Goal: Transaction & Acquisition: Purchase product/service

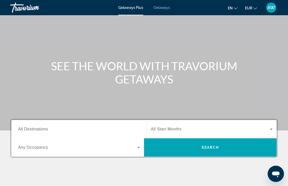
scroll to position [25, 0]
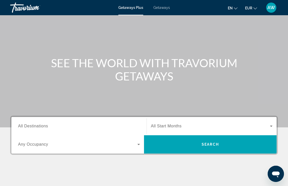
click at [166, 6] on span "Getaways" at bounding box center [161, 8] width 17 height 4
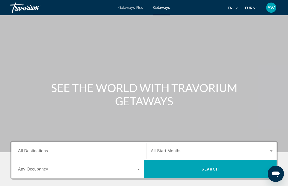
click at [131, 8] on span "Getaways Plus" at bounding box center [130, 8] width 25 height 4
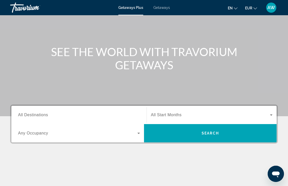
click at [118, 117] on input "Destination All Destinations" at bounding box center [79, 115] width 122 height 6
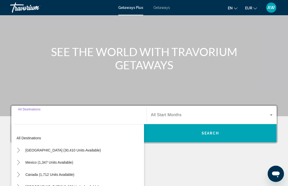
scroll to position [107, 0]
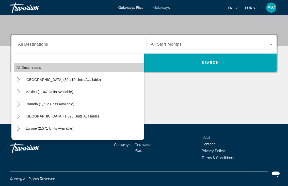
click at [63, 72] on span "Search widget" at bounding box center [79, 67] width 130 height 12
type input "**********"
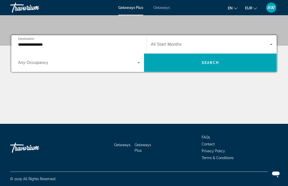
click at [272, 45] on icon "Search widget" at bounding box center [271, 44] width 6 height 6
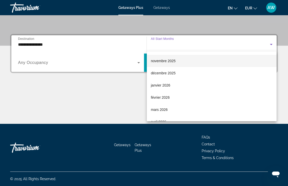
scroll to position [27, 0]
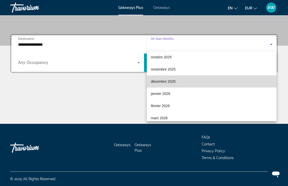
click at [173, 82] on span "décembre 2025" at bounding box center [163, 81] width 25 height 6
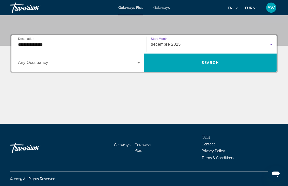
click at [61, 61] on span "Search widget" at bounding box center [77, 63] width 119 height 6
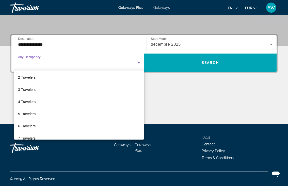
scroll to position [12, 0]
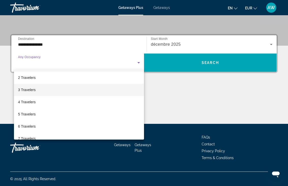
click at [41, 92] on mat-option "3 Travelers" at bounding box center [79, 90] width 130 height 12
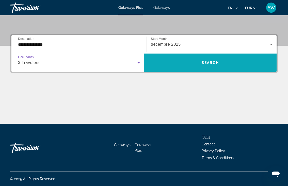
click at [225, 65] on span "Search widget" at bounding box center [210, 63] width 133 height 12
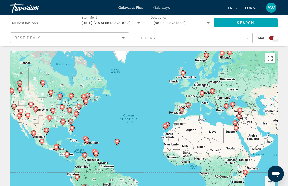
click at [50, 24] on input "Destination All Destinations" at bounding box center [41, 23] width 59 height 6
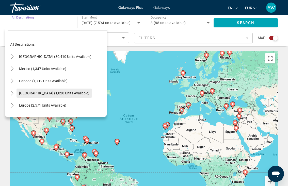
click at [42, 94] on span "Caribbean & Atlantic Islands (1,028 units available)" at bounding box center [54, 93] width 70 height 4
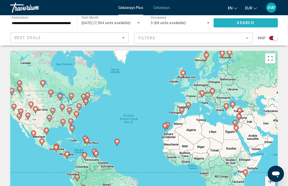
click at [264, 22] on span "Search widget" at bounding box center [246, 23] width 64 height 12
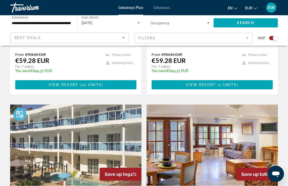
scroll to position [200, 0]
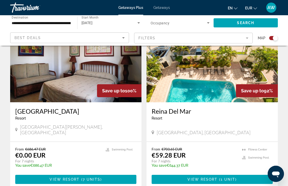
click at [118, 39] on div "Best Deals" at bounding box center [68, 38] width 108 height 6
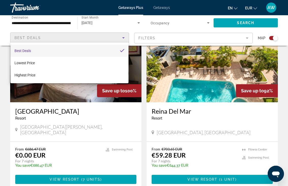
click at [113, 39] on div at bounding box center [144, 93] width 288 height 186
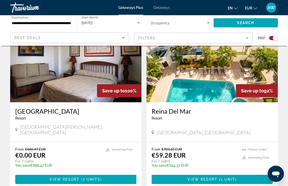
click at [72, 23] on div "**********" at bounding box center [41, 23] width 67 height 14
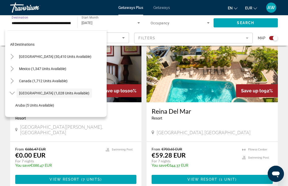
scroll to position [18, 0]
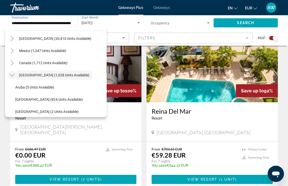
click at [12, 75] on icon "Toggle Caribbean & Atlantic Islands (1,028 units available)" at bounding box center [12, 75] width 5 height 5
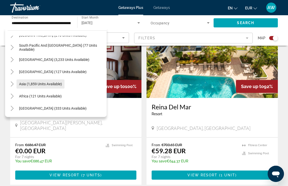
scroll to position [82, 0]
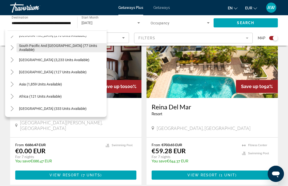
click at [43, 49] on span "South Pacific and Oceania (77 units available)" at bounding box center [61, 48] width 85 height 8
type input "**********"
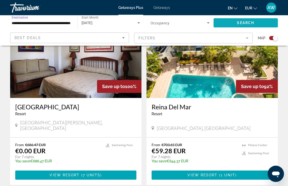
click at [247, 24] on span "Search" at bounding box center [245, 23] width 17 height 4
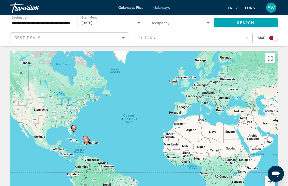
click at [160, 6] on span "Getaways" at bounding box center [161, 8] width 17 height 4
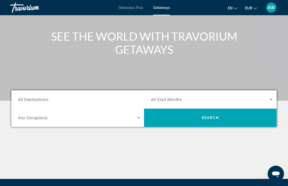
scroll to position [54, 0]
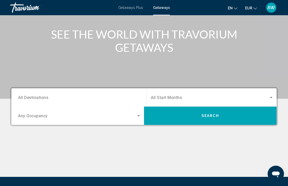
click at [70, 97] on input "Destination All Destinations" at bounding box center [79, 98] width 122 height 6
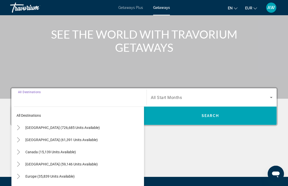
scroll to position [107, 0]
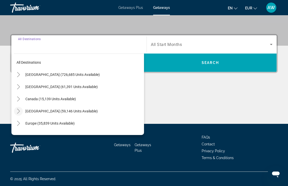
click at [20, 111] on icon "Toggle Caribbean & Atlantic Islands (59,146 units available)" at bounding box center [18, 111] width 5 height 5
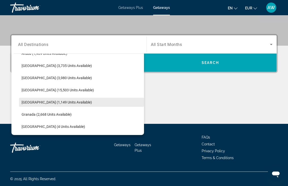
scroll to position [68, 0]
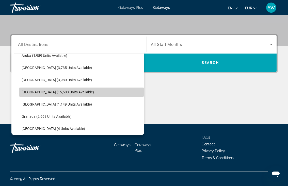
click at [45, 91] on span "Cayman Islands (15,503 units available)" at bounding box center [58, 92] width 72 height 4
type input "**********"
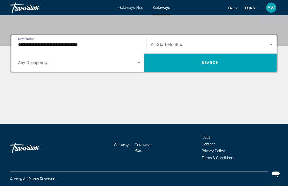
click at [135, 8] on span "Getaways Plus" at bounding box center [130, 8] width 25 height 4
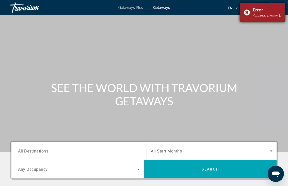
click at [247, 11] on div "Error Access denied." at bounding box center [262, 12] width 45 height 19
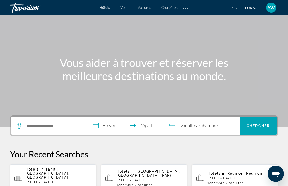
scroll to position [30, 0]
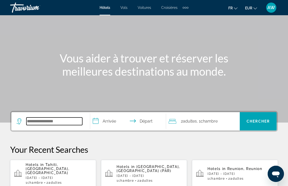
click at [47, 121] on input "Search widget" at bounding box center [54, 122] width 56 height 8
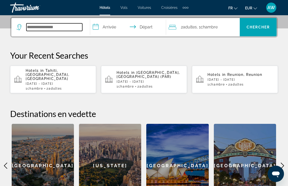
scroll to position [124, 0]
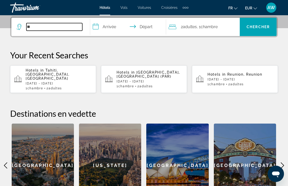
type input "*"
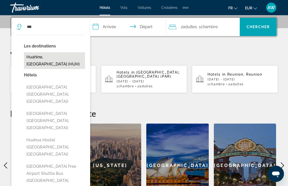
drag, startPoint x: 53, startPoint y: 26, endPoint x: 50, endPoint y: 56, distance: 30.1
click at [50, 56] on button "Huahine, [GEOGRAPHIC_DATA] (HUH)" at bounding box center [54, 60] width 61 height 17
type input "**********"
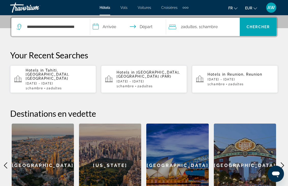
click at [111, 27] on input "**********" at bounding box center [129, 28] width 78 height 20
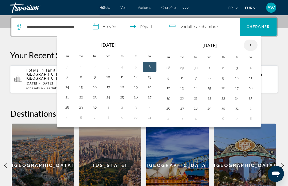
click at [248, 46] on th "Next month" at bounding box center [251, 45] width 14 height 11
click at [249, 47] on th "Next month" at bounding box center [251, 45] width 14 height 11
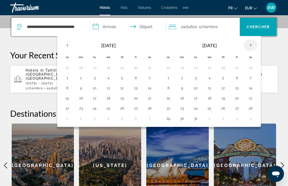
click at [249, 47] on th "Next month" at bounding box center [251, 45] width 14 height 11
click at [224, 80] on button "9" at bounding box center [223, 77] width 8 height 7
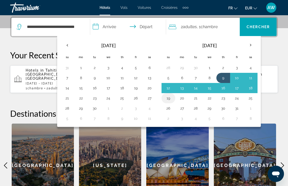
click at [172, 99] on button "19" at bounding box center [168, 98] width 8 height 7
type input "**********"
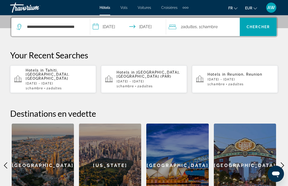
click at [190, 27] on span "Adultes" at bounding box center [190, 26] width 14 height 5
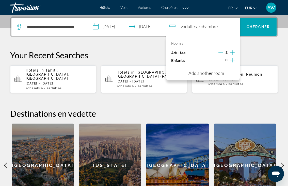
click at [233, 52] on icon "Increment adults" at bounding box center [232, 53] width 5 height 6
click at [221, 53] on icon "Decrement adults" at bounding box center [220, 52] width 5 height 5
click at [231, 53] on icon "Increment adults" at bounding box center [232, 53] width 5 height 6
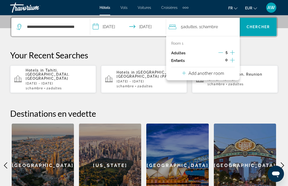
click at [231, 53] on icon "Increment adults" at bounding box center [232, 53] width 5 height 6
click at [210, 75] on p "Add another room" at bounding box center [206, 73] width 36 height 6
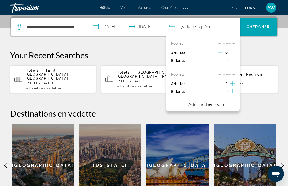
click at [232, 86] on icon "Increment adults" at bounding box center [232, 83] width 5 height 5
click at [209, 107] on p "Add another room" at bounding box center [206, 104] width 36 height 6
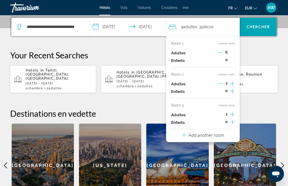
click at [231, 116] on icon "Increment adults" at bounding box center [232, 114] width 5 height 6
click at [222, 117] on icon "Decrement adults" at bounding box center [220, 114] width 5 height 5
click at [221, 138] on p "Add another room" at bounding box center [206, 135] width 36 height 6
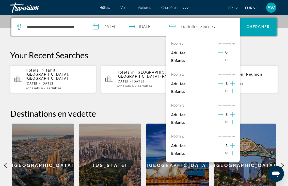
click at [233, 149] on icon "Increment adults" at bounding box center [232, 145] width 5 height 6
click at [221, 148] on icon "Decrement adults" at bounding box center [220, 145] width 5 height 5
click at [254, 25] on span "Chercher" at bounding box center [258, 27] width 23 height 4
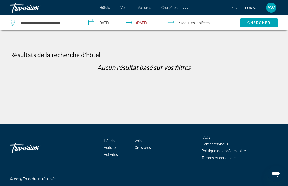
click at [203, 23] on span "pièces" at bounding box center [204, 23] width 11 height 4
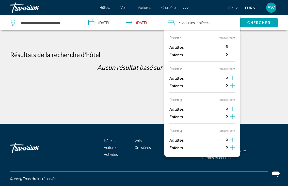
click at [190, 23] on span "Adultes" at bounding box center [188, 23] width 12 height 4
click at [183, 22] on span "Adultes" at bounding box center [188, 23] width 12 height 4
click at [221, 47] on icon "Decrement adults" at bounding box center [220, 47] width 5 height 5
click at [221, 47] on icon "Decrement adults" at bounding box center [221, 47] width 5 height 5
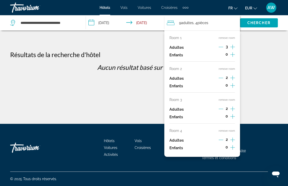
click at [221, 47] on icon "Decrement adults" at bounding box center [221, 47] width 5 height 5
click at [222, 142] on icon "Decrement adults" at bounding box center [221, 140] width 5 height 5
click at [227, 133] on button "remove room" at bounding box center [227, 130] width 16 height 3
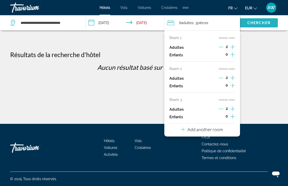
click at [262, 23] on span "Chercher" at bounding box center [258, 23] width 23 height 4
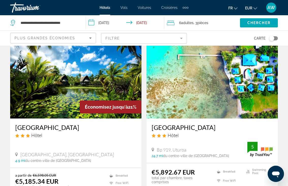
scroll to position [27, 0]
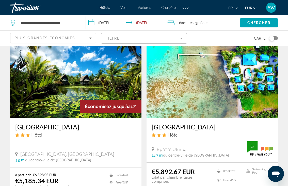
click at [75, 127] on h3 "Maitai Lapita Village Huahine" at bounding box center [75, 127] width 121 height 8
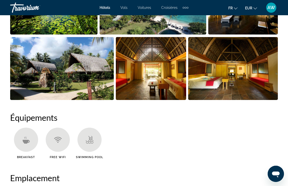
scroll to position [411, 0]
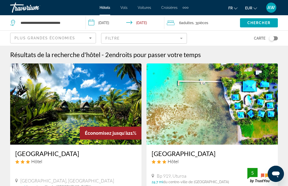
click at [191, 23] on span "Adultes" at bounding box center [187, 23] width 12 height 4
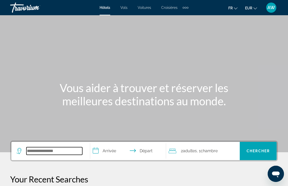
click at [38, 151] on input "Search widget" at bounding box center [54, 151] width 56 height 8
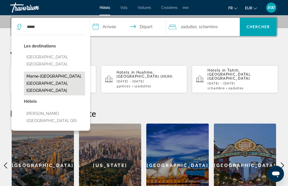
click at [53, 72] on button "Marne-[GEOGRAPHIC_DATA], [GEOGRAPHIC_DATA], [GEOGRAPHIC_DATA]" at bounding box center [54, 84] width 61 height 24
type input "**********"
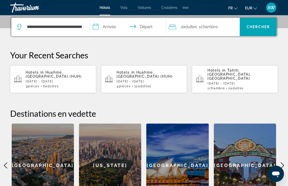
click at [114, 26] on input "**********" at bounding box center [129, 28] width 78 height 20
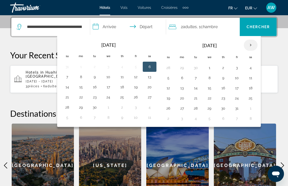
click at [251, 46] on th "Next month" at bounding box center [251, 45] width 14 height 11
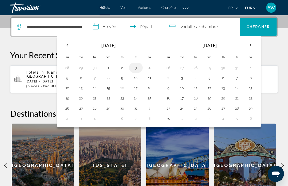
click at [138, 68] on button "3" at bounding box center [136, 67] width 8 height 7
click at [150, 68] on button "4" at bounding box center [149, 67] width 8 height 7
type input "**********"
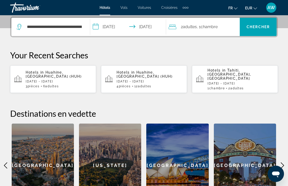
click at [184, 7] on div "Extra navigation items" at bounding box center [184, 8] width 2 height 2
click at [182, 16] on span "Activités" at bounding box center [177, 17] width 14 height 4
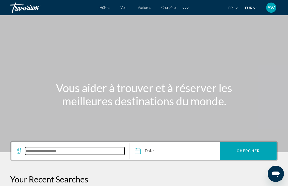
click at [62, 150] on input "Search widget" at bounding box center [74, 151] width 99 height 8
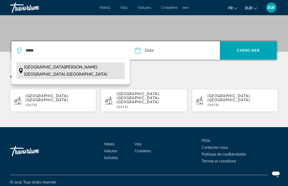
click at [53, 68] on span "[GEOGRAPHIC_DATA][PERSON_NAME], [GEOGRAPHIC_DATA], [GEOGRAPHIC_DATA]" at bounding box center [73, 71] width 98 height 14
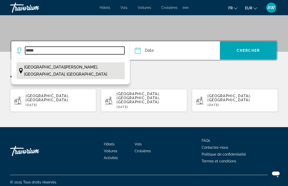
type input "**********"
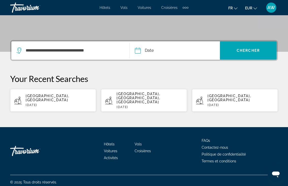
click at [156, 52] on input "Date" at bounding box center [156, 51] width 44 height 20
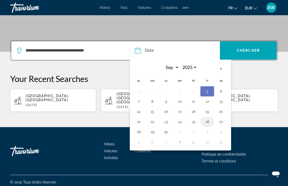
click at [209, 124] on button "26" at bounding box center [207, 121] width 8 height 7
type input "**********"
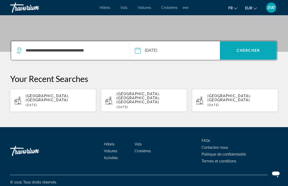
click at [253, 47] on span "Search widget" at bounding box center [248, 50] width 57 height 12
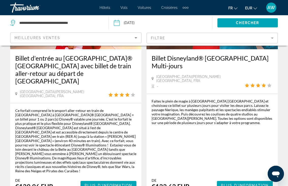
scroll to position [315, 0]
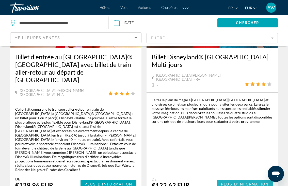
click at [254, 182] on span "Plus d'information" at bounding box center [245, 184] width 48 height 4
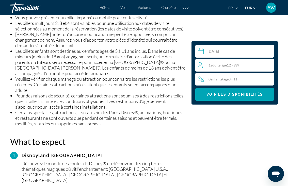
scroll to position [666, 0]
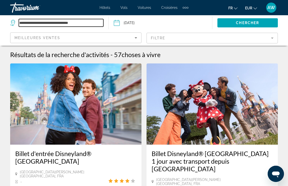
click at [84, 24] on input "**********" at bounding box center [61, 23] width 85 height 8
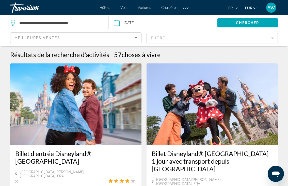
click at [21, 8] on div "Travorium" at bounding box center [35, 7] width 51 height 13
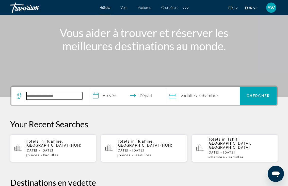
click at [47, 94] on input "Search widget" at bounding box center [54, 96] width 56 height 8
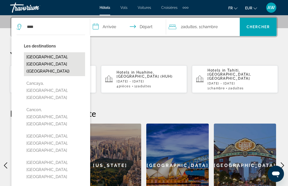
click at [40, 54] on button "[GEOGRAPHIC_DATA], [GEOGRAPHIC_DATA] ([GEOGRAPHIC_DATA])" at bounding box center [54, 64] width 61 height 24
type input "**********"
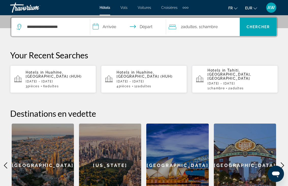
click at [114, 27] on input "**********" at bounding box center [129, 28] width 78 height 20
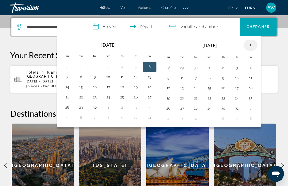
click at [252, 47] on th "Next month" at bounding box center [251, 45] width 14 height 11
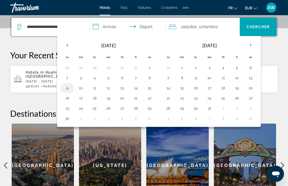
click at [66, 90] on button "9" at bounding box center [67, 88] width 8 height 7
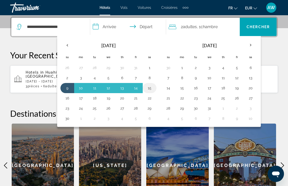
click at [151, 91] on button "15" at bounding box center [149, 88] width 8 height 7
type input "**********"
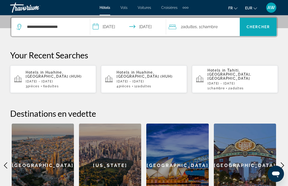
click at [274, 29] on span "Search widget" at bounding box center [258, 27] width 37 height 12
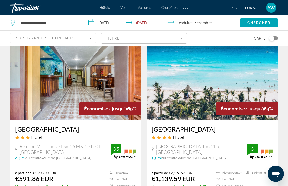
scroll to position [25, 0]
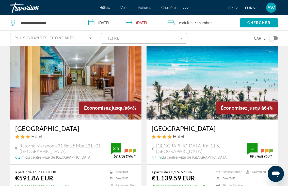
click at [198, 93] on img "Main content" at bounding box center [211, 78] width 131 height 81
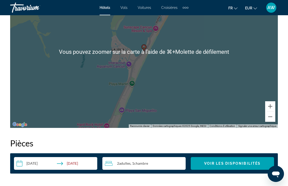
scroll to position [608, 0]
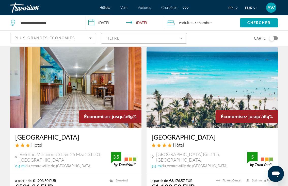
scroll to position [4, 0]
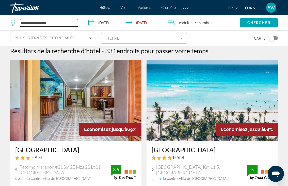
click at [59, 22] on input "**********" at bounding box center [49, 23] width 58 height 8
drag, startPoint x: 57, startPoint y: 24, endPoint x: 11, endPoint y: 24, distance: 45.7
click at [11, 24] on div "**********" at bounding box center [44, 23] width 68 height 8
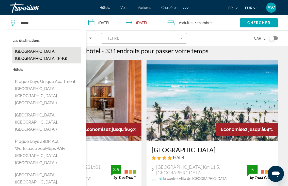
drag, startPoint x: 23, startPoint y: 31, endPoint x: 33, endPoint y: 51, distance: 22.8
click at [33, 51] on button "[GEOGRAPHIC_DATA], [GEOGRAPHIC_DATA] (PRG)" at bounding box center [46, 55] width 68 height 17
type input "**********"
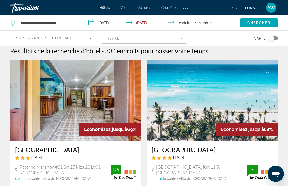
click at [109, 24] on input "**********" at bounding box center [126, 23] width 80 height 17
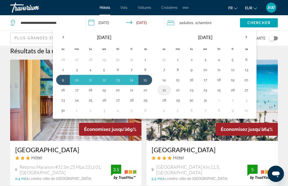
click at [163, 91] on button "21" at bounding box center [164, 90] width 8 height 7
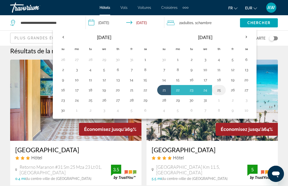
click at [220, 89] on button "25" at bounding box center [219, 90] width 8 height 7
type input "**********"
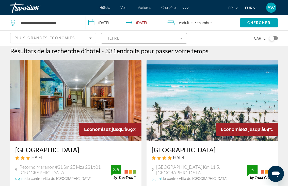
click at [203, 23] on span "Chambre" at bounding box center [204, 23] width 15 height 4
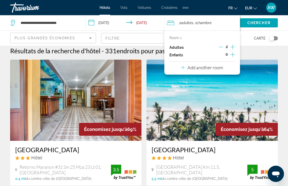
click at [233, 55] on icon "Increment children" at bounding box center [232, 55] width 5 height 6
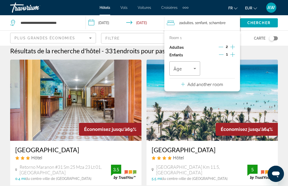
click at [233, 55] on icon "Increment children" at bounding box center [232, 55] width 5 height 6
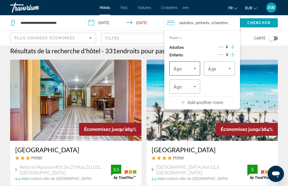
click at [193, 69] on icon "Travelers: 2 adults, 3 children" at bounding box center [195, 69] width 6 height 6
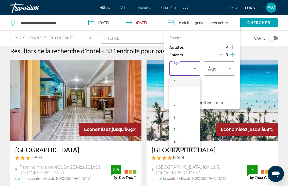
scroll to position [67, 0]
click at [178, 139] on mat-option "10" at bounding box center [184, 140] width 31 height 12
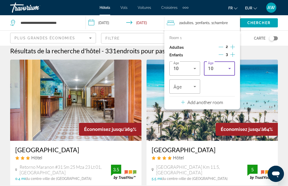
click at [232, 70] on icon "Travelers: 2 adults, 3 children" at bounding box center [229, 69] width 6 height 6
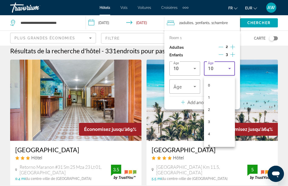
scroll to position [66, 0]
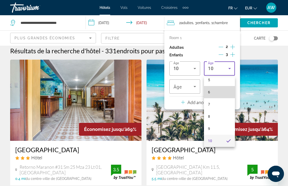
click at [216, 92] on mat-option "6" at bounding box center [219, 92] width 31 height 12
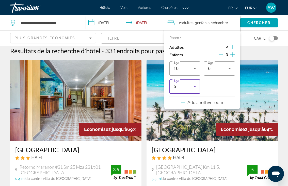
click at [194, 87] on icon "Travelers: 2 adults, 3 children" at bounding box center [194, 86] width 3 height 1
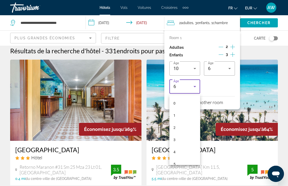
scroll to position [18, 0]
click at [184, 119] on mat-option "3" at bounding box center [184, 122] width 31 height 12
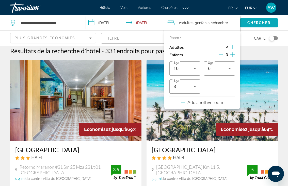
click at [265, 23] on span "Chercher" at bounding box center [258, 23] width 23 height 4
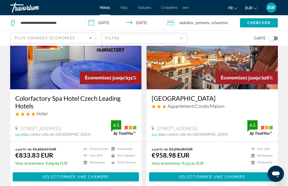
scroll to position [240, 0]
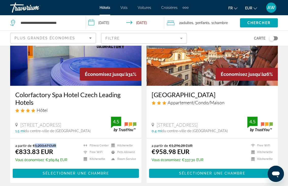
drag, startPoint x: 34, startPoint y: 145, endPoint x: 58, endPoint y: 145, distance: 24.4
click at [58, 145] on p "a partir de €1,203.67 EUR" at bounding box center [41, 145] width 52 height 4
click at [88, 115] on div "Colorfactory Spa Hotel Czech Leading Hotels Hôtel" at bounding box center [75, 104] width 121 height 26
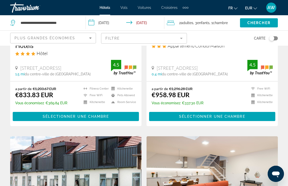
scroll to position [289, 0]
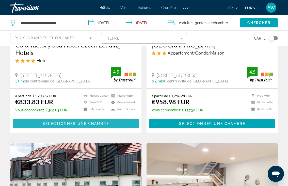
click at [93, 123] on span "Sélectionner une chambre" at bounding box center [76, 124] width 66 height 4
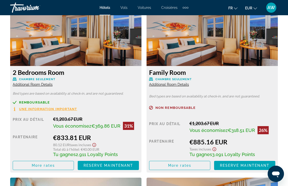
scroll to position [806, 0]
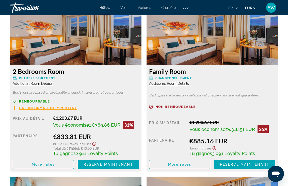
click at [172, 84] on span "Additional Room Details" at bounding box center [169, 83] width 40 height 4
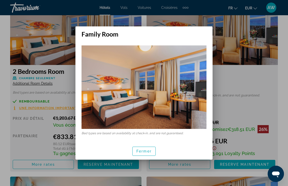
scroll to position [0, 0]
click at [141, 152] on span "Fermer" at bounding box center [143, 151] width 15 height 4
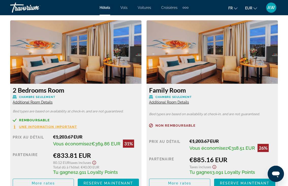
scroll to position [787, 0]
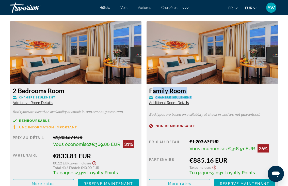
drag, startPoint x: 149, startPoint y: 92, endPoint x: 201, endPoint y: 99, distance: 52.9
click at [201, 99] on div "Family Room Chambre seulement Additional Room Details Bed types are based on av…" at bounding box center [211, 137] width 131 height 107
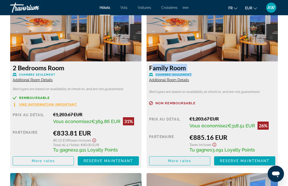
click at [179, 165] on span "Main content" at bounding box center [179, 161] width 61 height 12
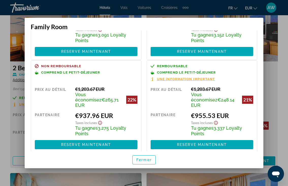
scroll to position [73, 0]
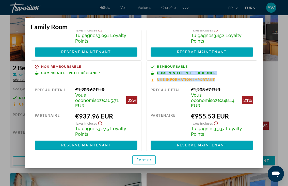
drag, startPoint x: 158, startPoint y: 69, endPoint x: 223, endPoint y: 74, distance: 66.0
click at [223, 74] on div "Remboursable Comprend le petit-déjeuner Une information important" at bounding box center [202, 73] width 103 height 17
click at [186, 78] on span "Une information important" at bounding box center [186, 79] width 58 height 3
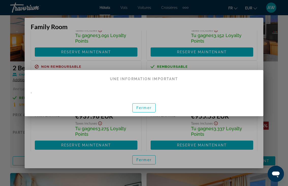
click at [139, 107] on span "Fermer" at bounding box center [143, 108] width 15 height 4
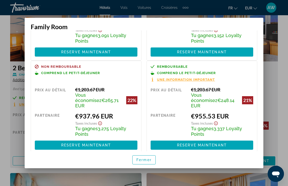
click at [270, 60] on div at bounding box center [144, 93] width 288 height 186
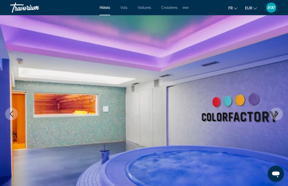
scroll to position [27, 0]
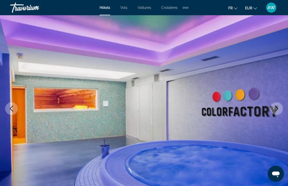
click at [276, 110] on icon "Next image" at bounding box center [276, 109] width 6 height 6
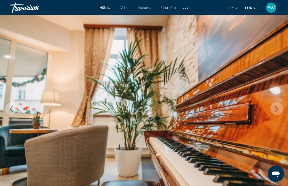
click at [276, 110] on icon "Next image" at bounding box center [276, 109] width 6 height 6
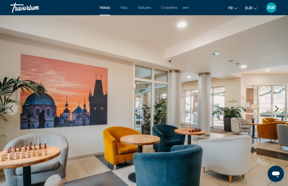
click at [275, 109] on icon "Next image" at bounding box center [276, 109] width 6 height 6
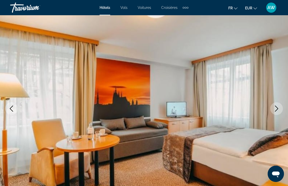
click at [275, 109] on icon "Next image" at bounding box center [276, 109] width 6 height 6
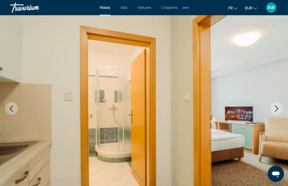
click at [275, 109] on icon "Next image" at bounding box center [276, 109] width 6 height 6
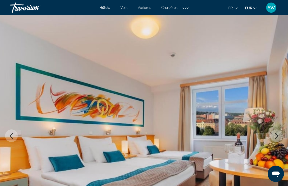
scroll to position [1, 0]
